Goal: Task Accomplishment & Management: Use online tool/utility

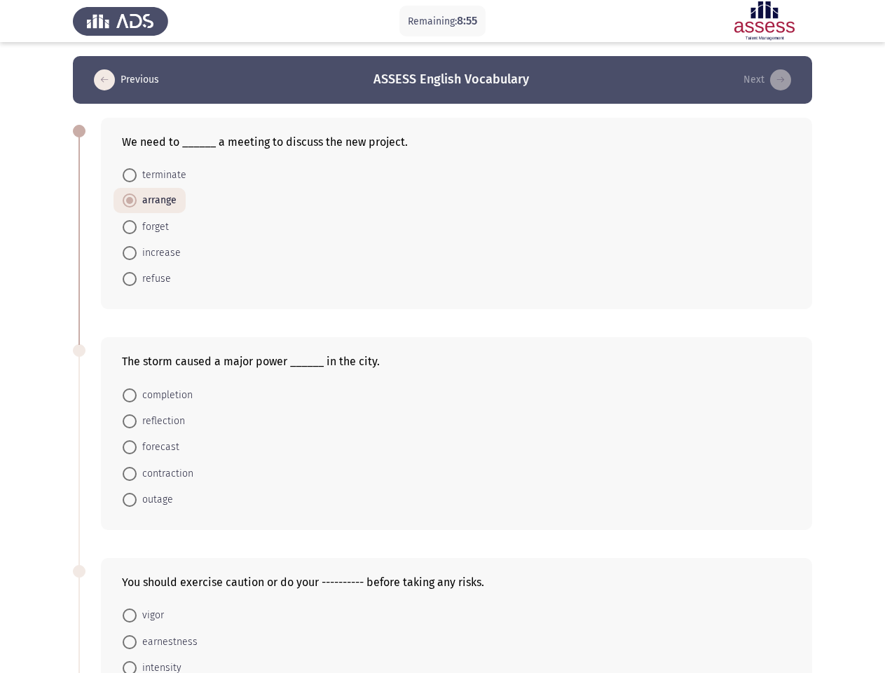
click at [442, 365] on div "The storm caused a major power ______ in the city." at bounding box center [456, 361] width 669 height 13
click at [128, 80] on button "Previous" at bounding box center [127, 80] width 74 height 22
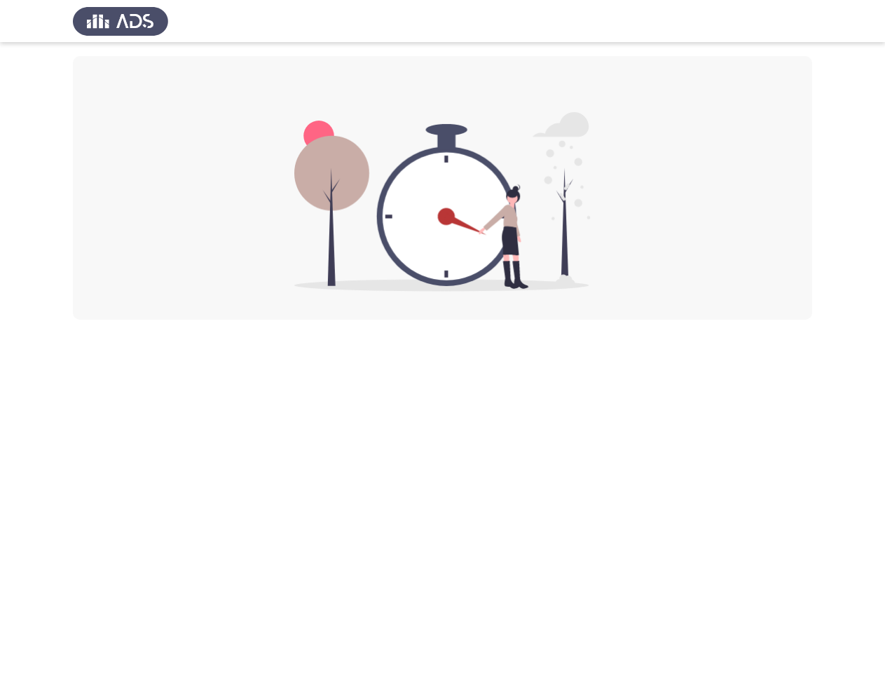
click at [154, 175] on div at bounding box center [443, 188] width 740 height 264
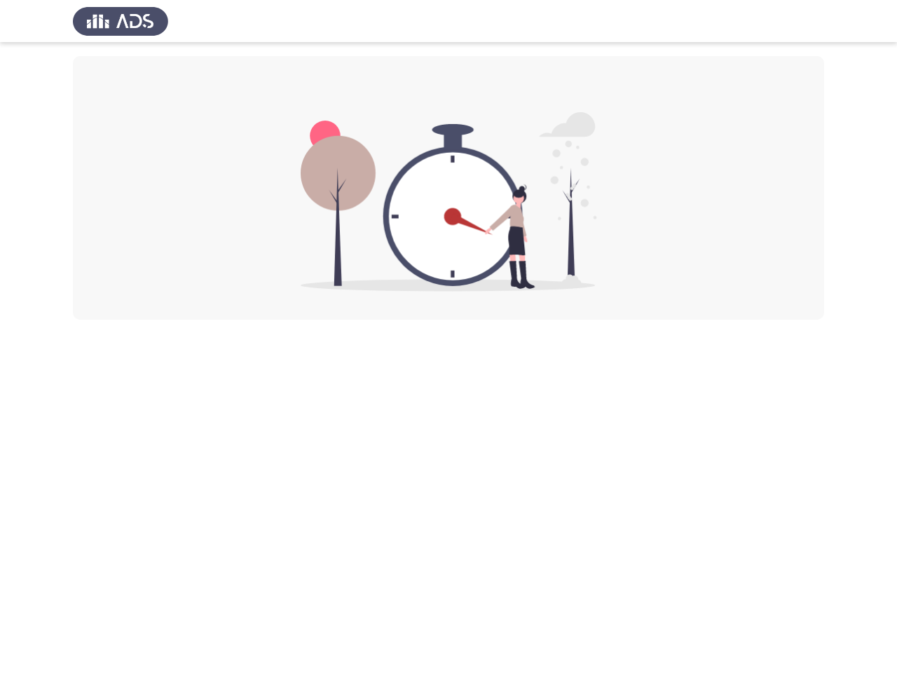
click at [149, 200] on div at bounding box center [448, 188] width 751 height 264
click at [145, 227] on div at bounding box center [448, 188] width 751 height 264
click at [151, 253] on div at bounding box center [448, 188] width 751 height 264
click at [146, 279] on div at bounding box center [448, 188] width 751 height 264
click at [157, 320] on html at bounding box center [448, 160] width 897 height 320
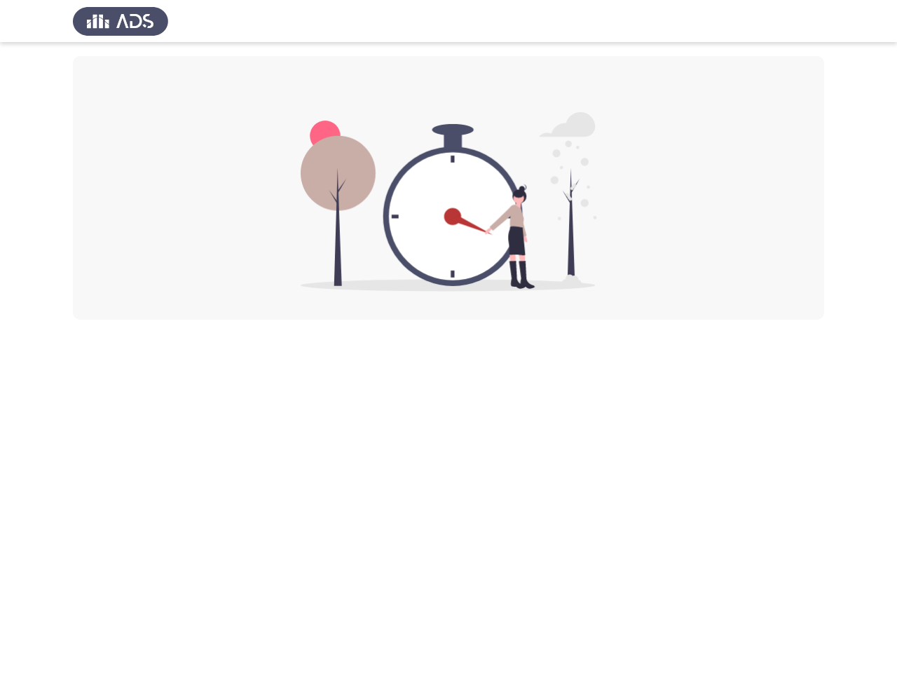
click at [153, 320] on html at bounding box center [448, 160] width 897 height 320
